Goal: Information Seeking & Learning: Learn about a topic

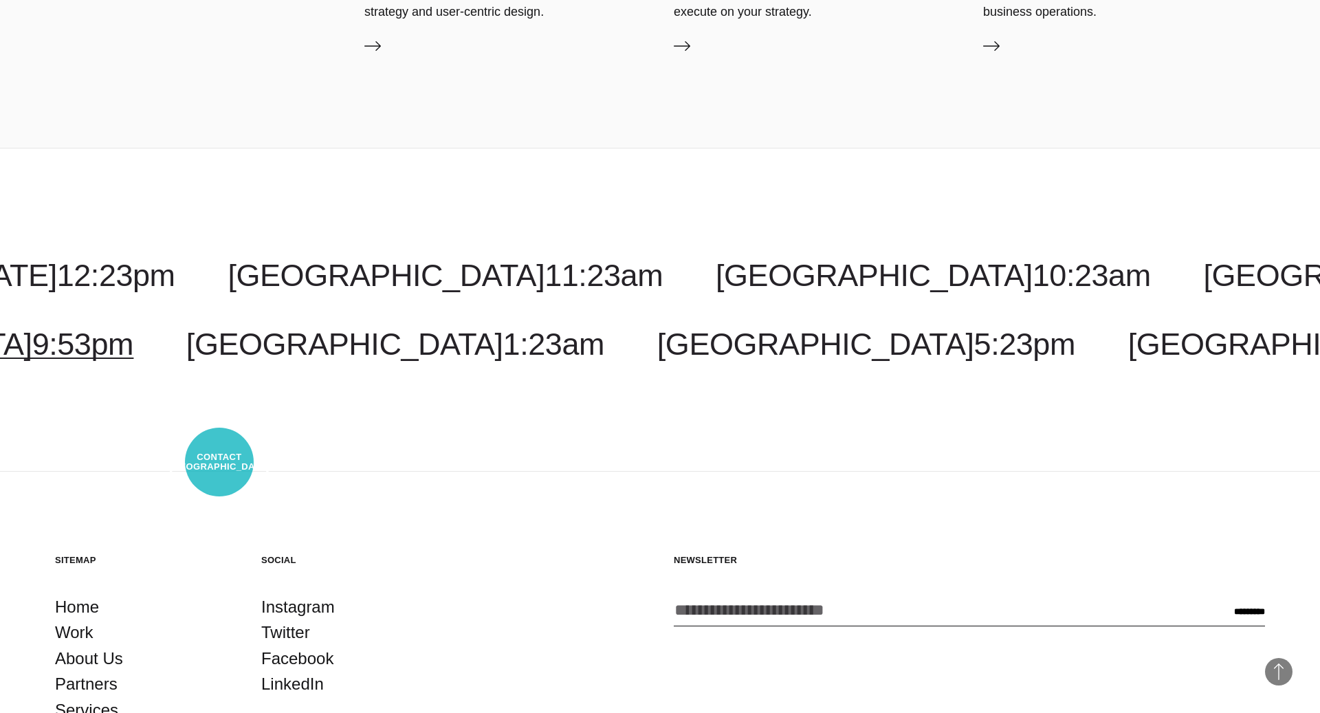
scroll to position [4768, 0]
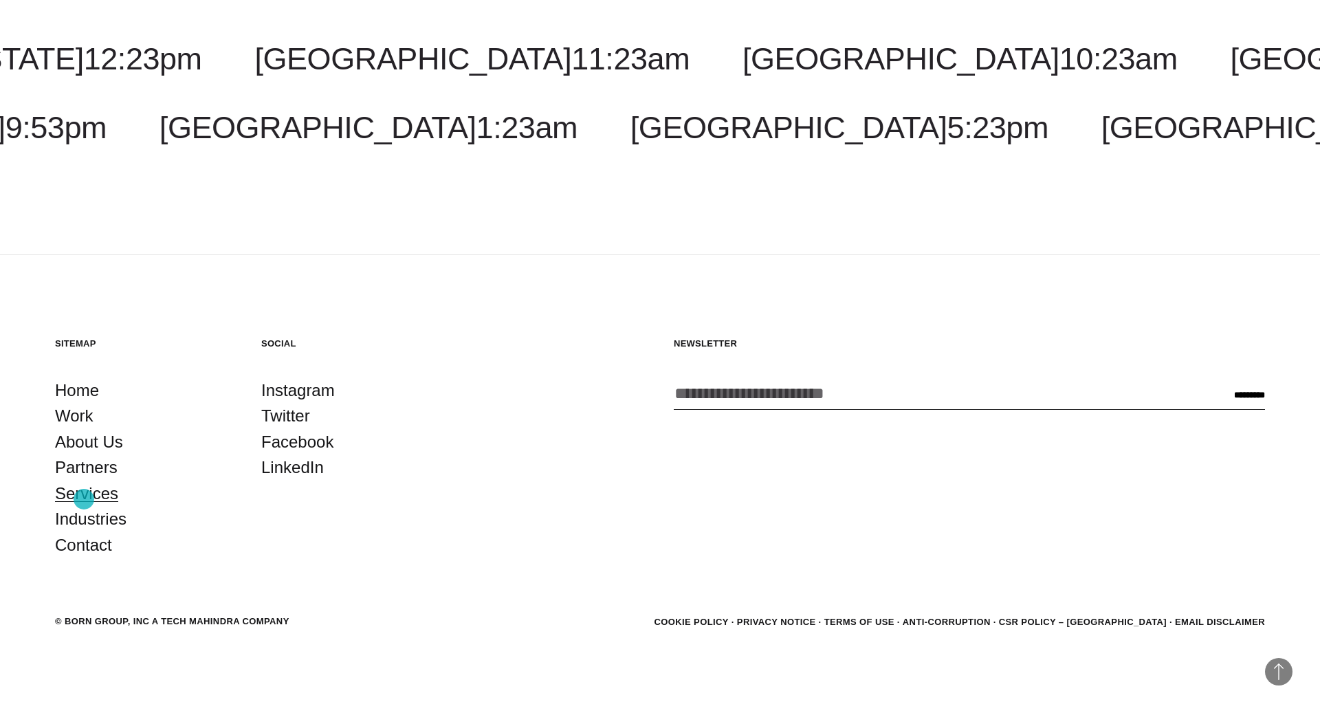
click at [85, 499] on link "Services" at bounding box center [86, 493] width 63 height 26
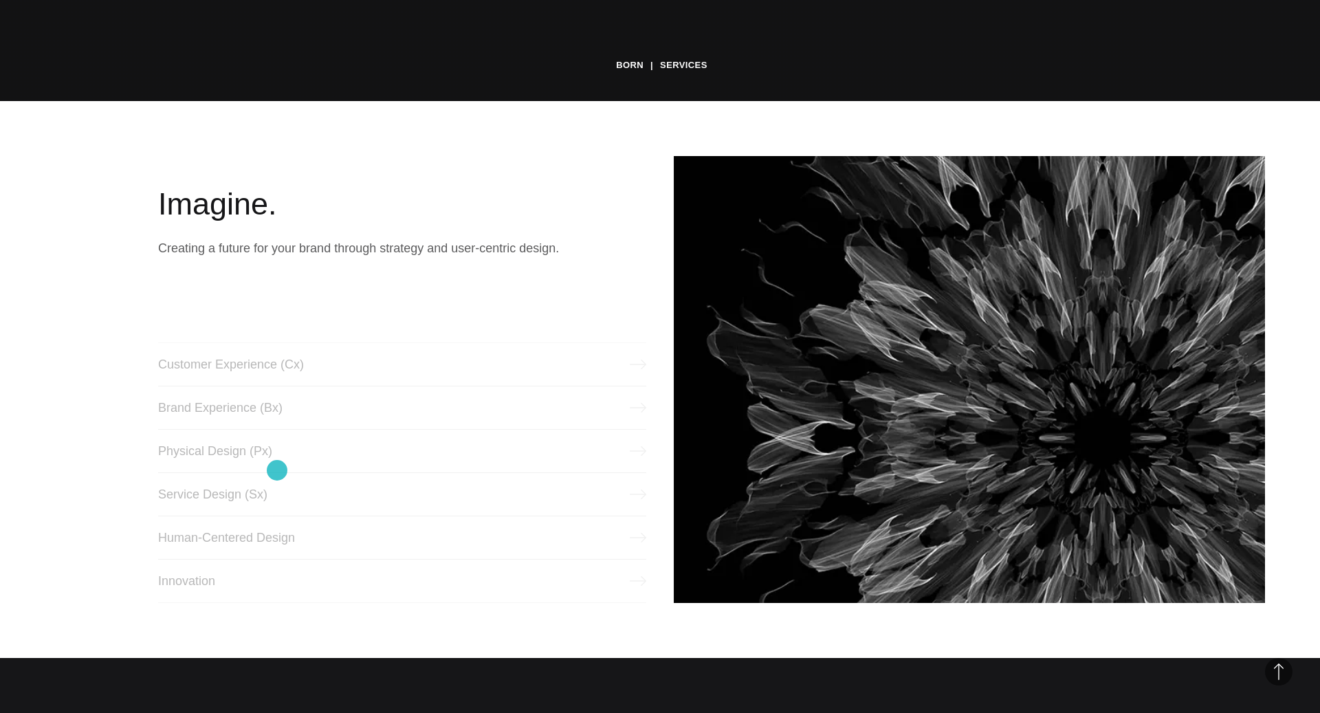
scroll to position [614, 0]
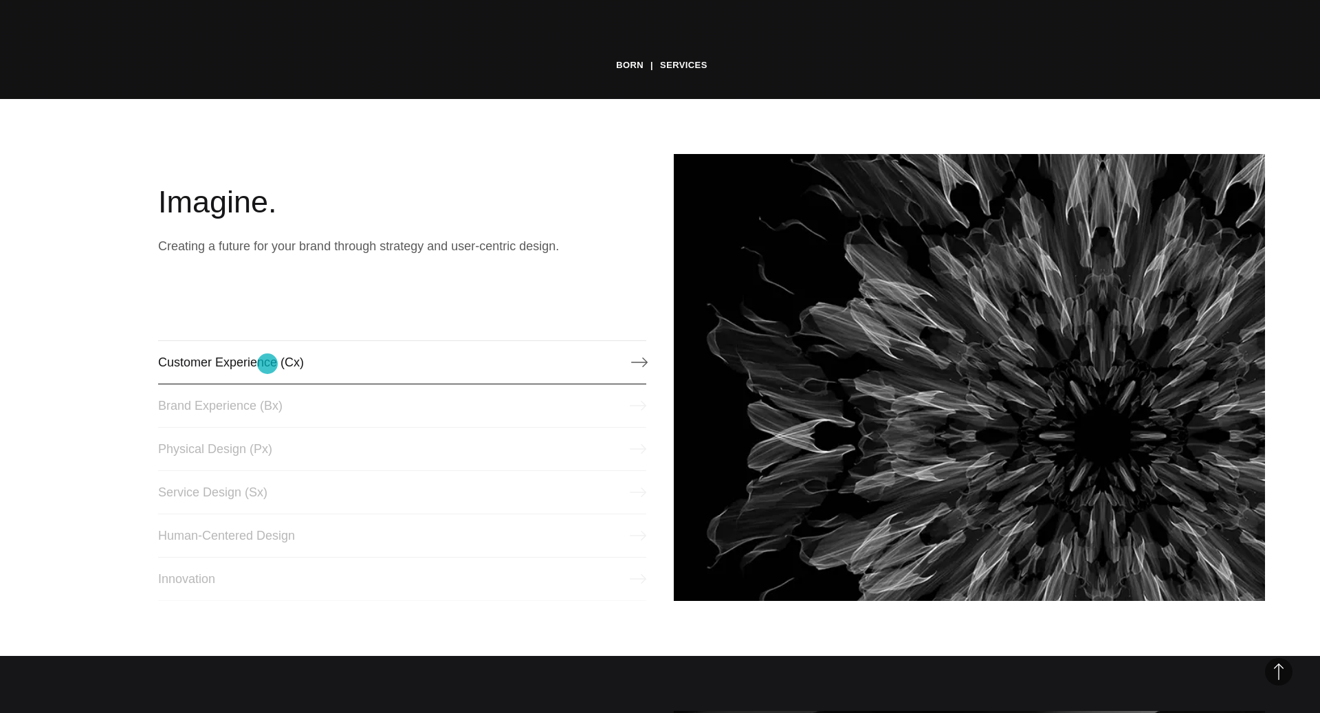
click at [267, 364] on link "Customer Experience (Cx)" at bounding box center [402, 362] width 488 height 44
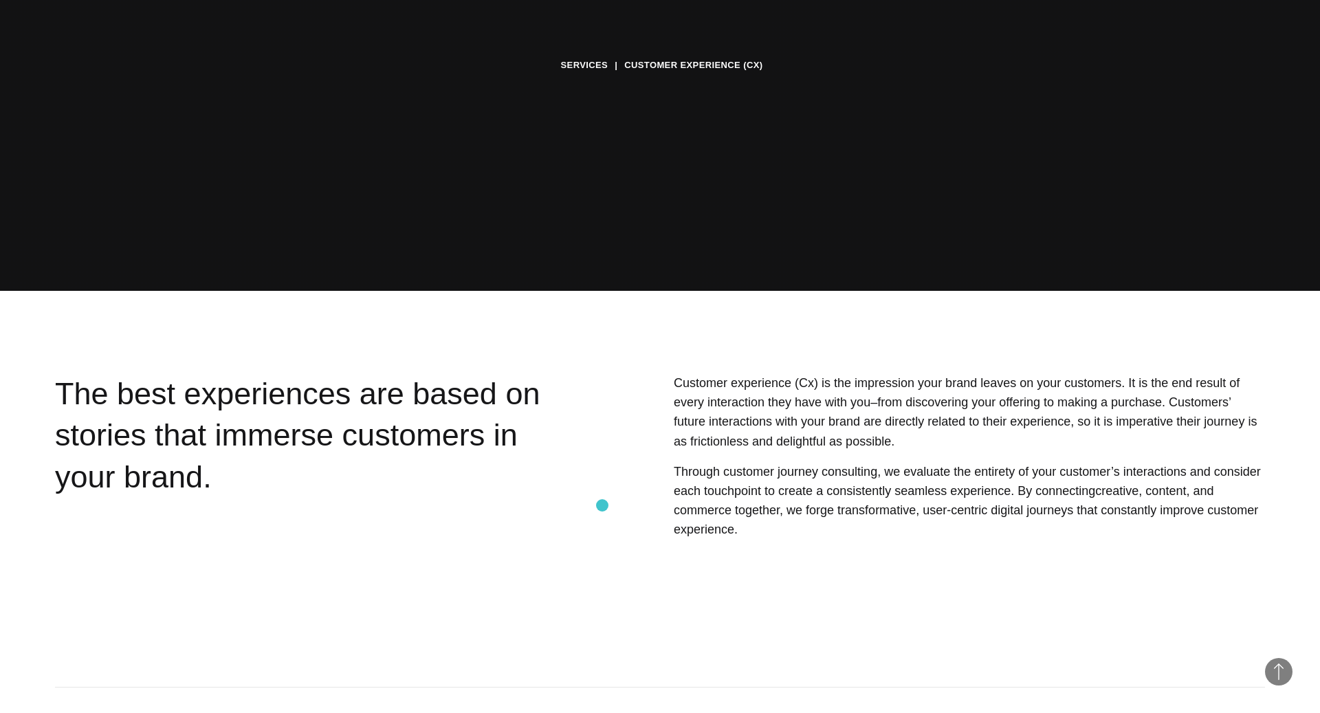
scroll to position [421, 0]
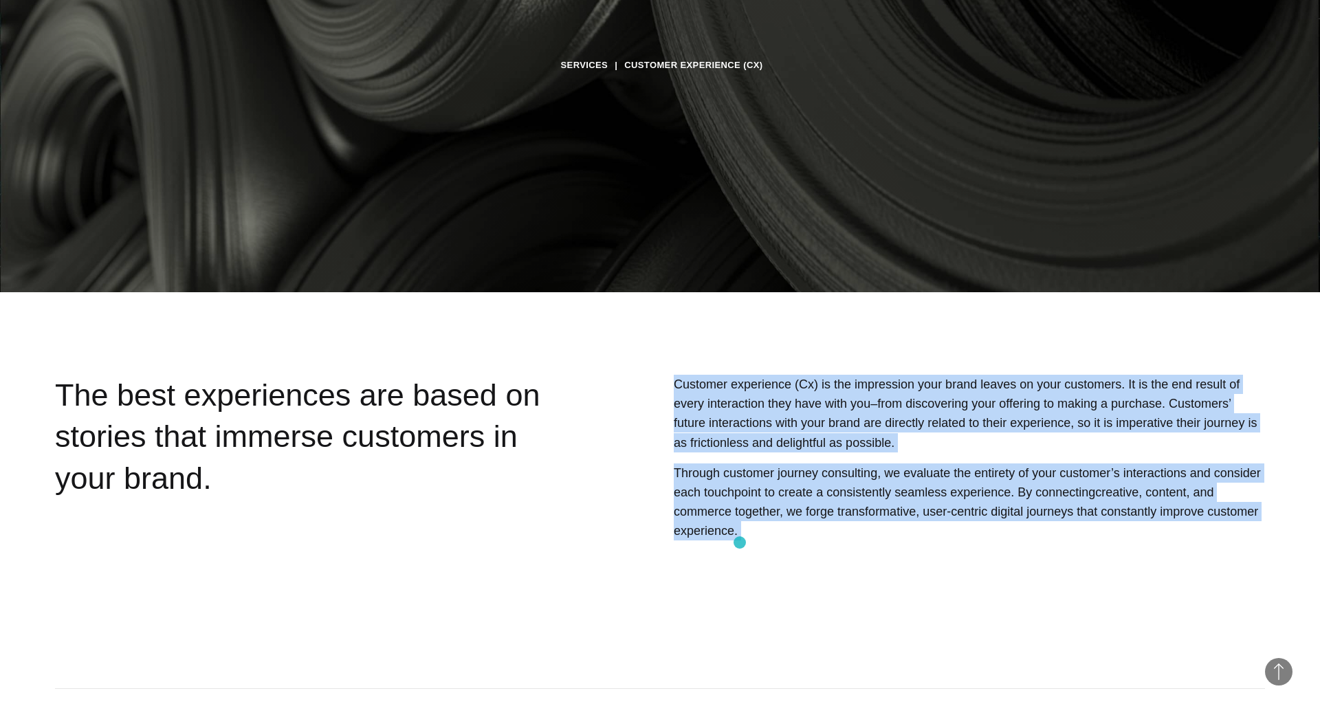
drag, startPoint x: 678, startPoint y: 382, endPoint x: 740, endPoint y: 542, distance: 172.3
click at [740, 542] on div "Customer experience (Cx) is the impression your brand leaves on your customers.…" at bounding box center [918, 494] width 694 height 238
copy div "Customer experience (Cx) is the impression your brand leaves on your customers.…"
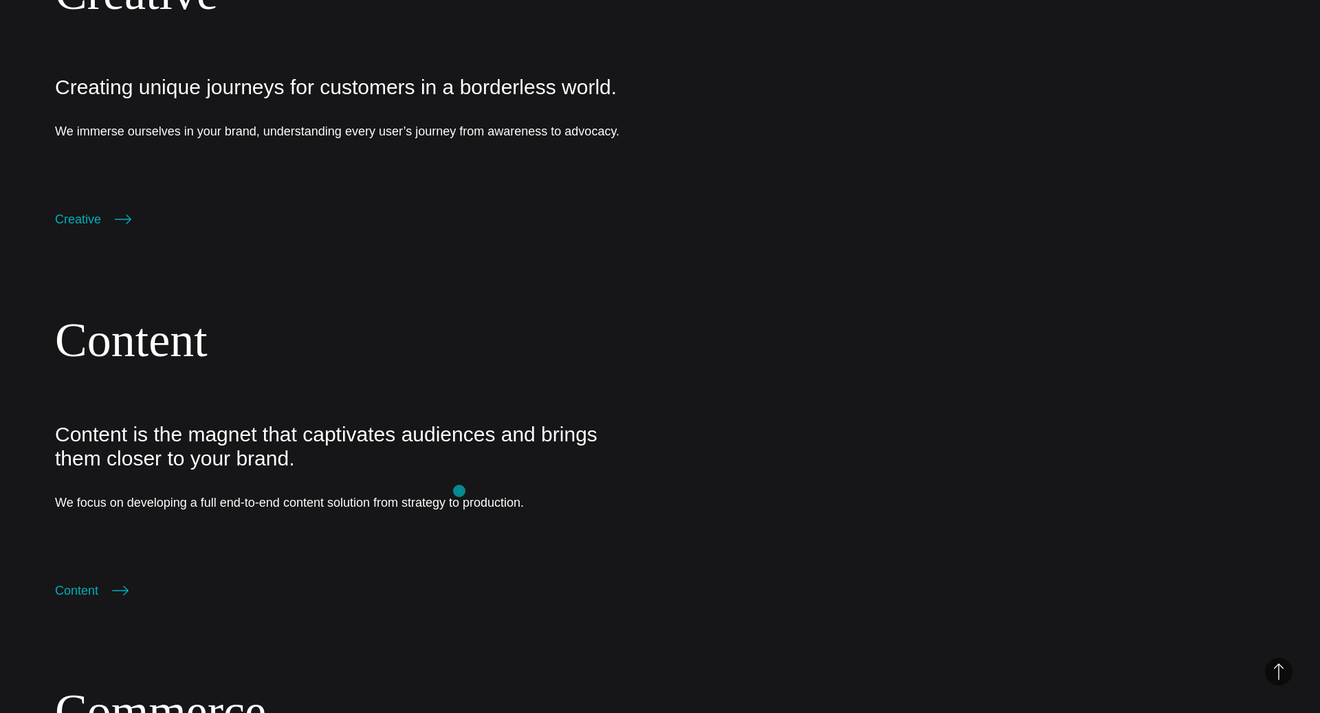
scroll to position [2182, 0]
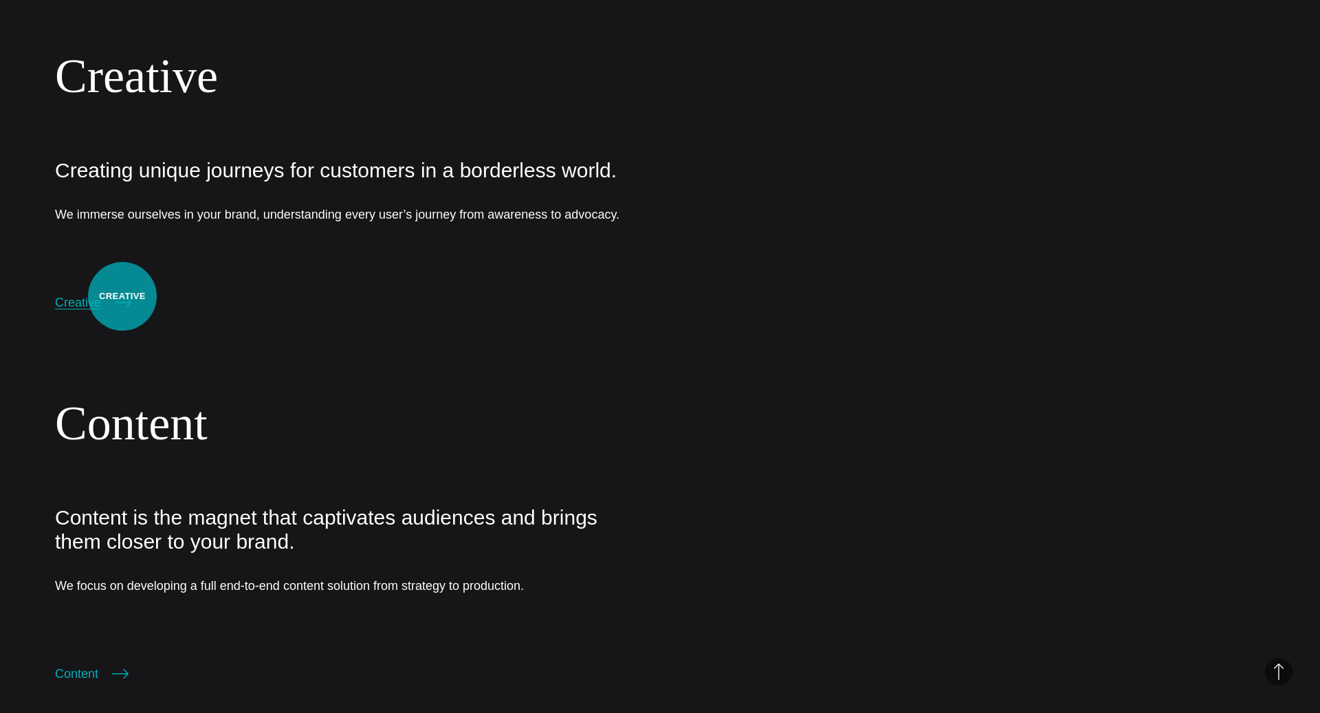
click at [122, 296] on icon at bounding box center [123, 302] width 16 height 16
